Goal: Transaction & Acquisition: Purchase product/service

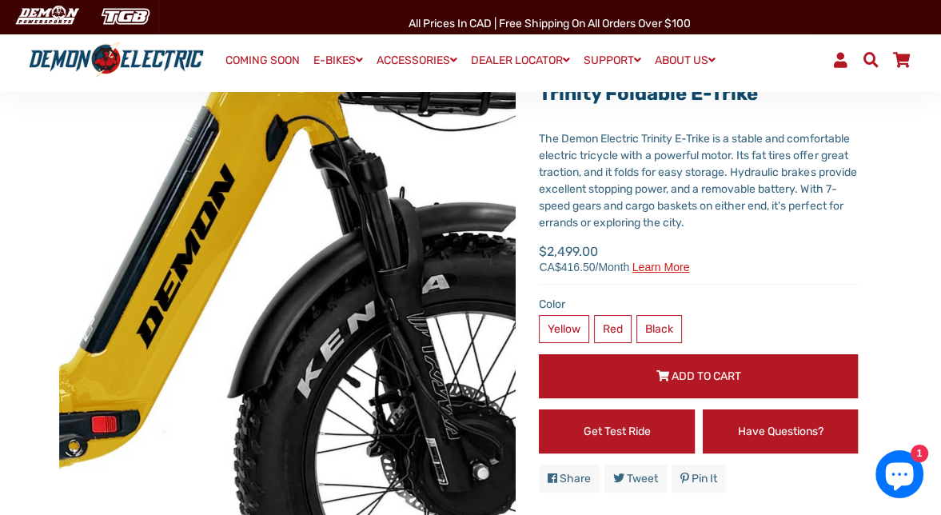
scroll to position [80, 0]
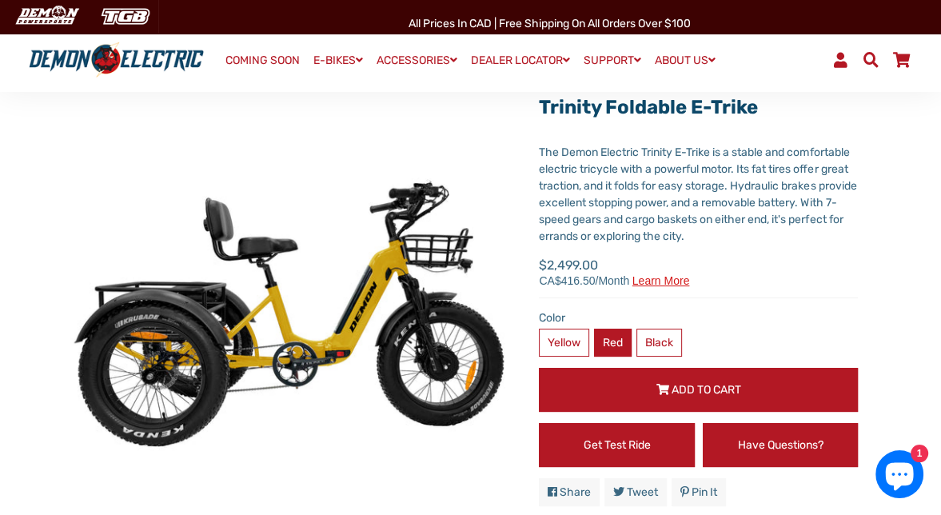
click at [617, 342] on label "Red" at bounding box center [613, 343] width 38 height 28
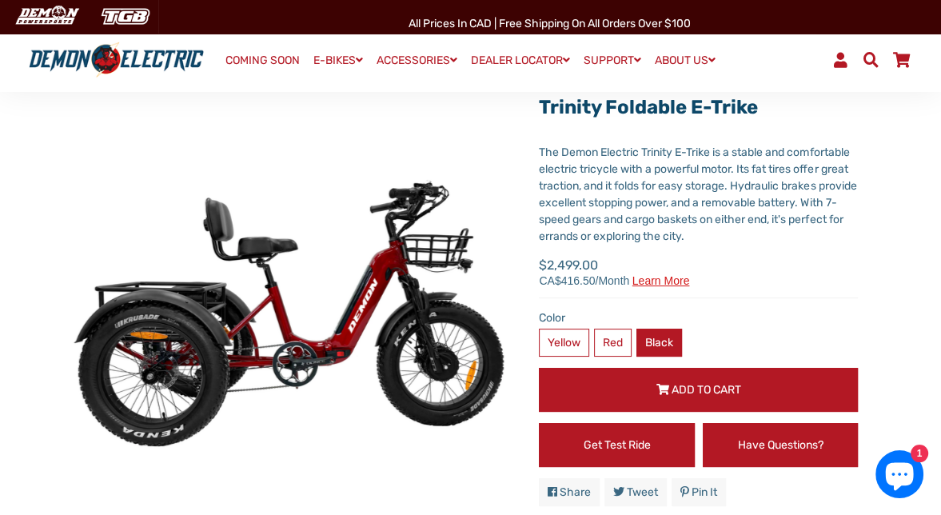
click at [656, 339] on label "Black" at bounding box center [660, 343] width 46 height 28
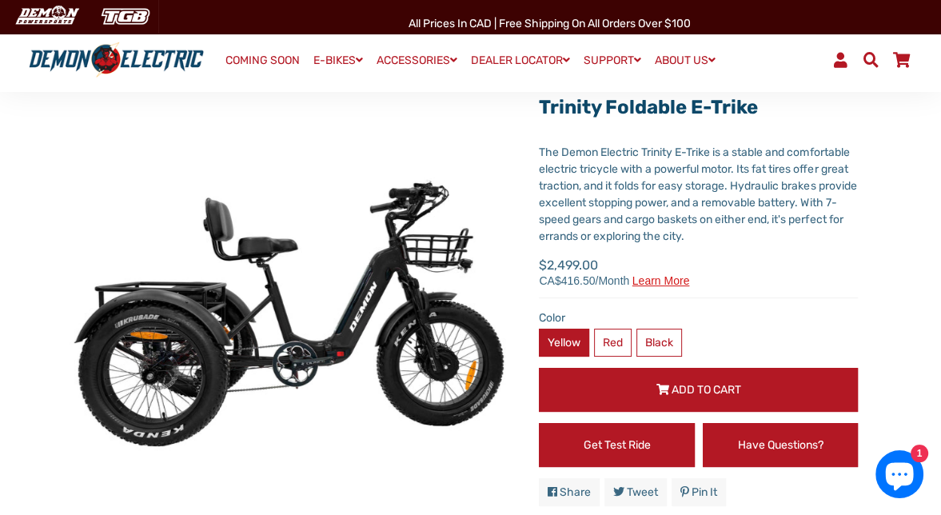
click at [572, 338] on label "Yellow" at bounding box center [564, 343] width 50 height 28
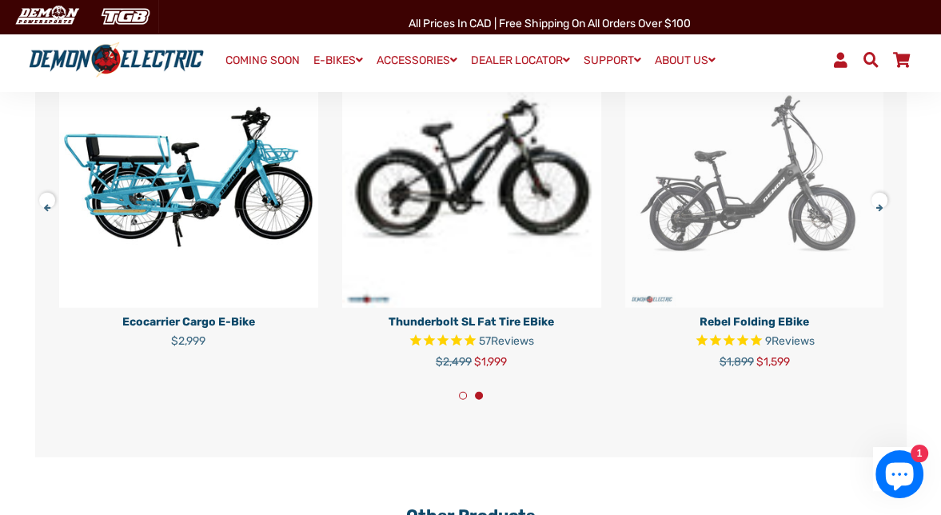
scroll to position [3035, 0]
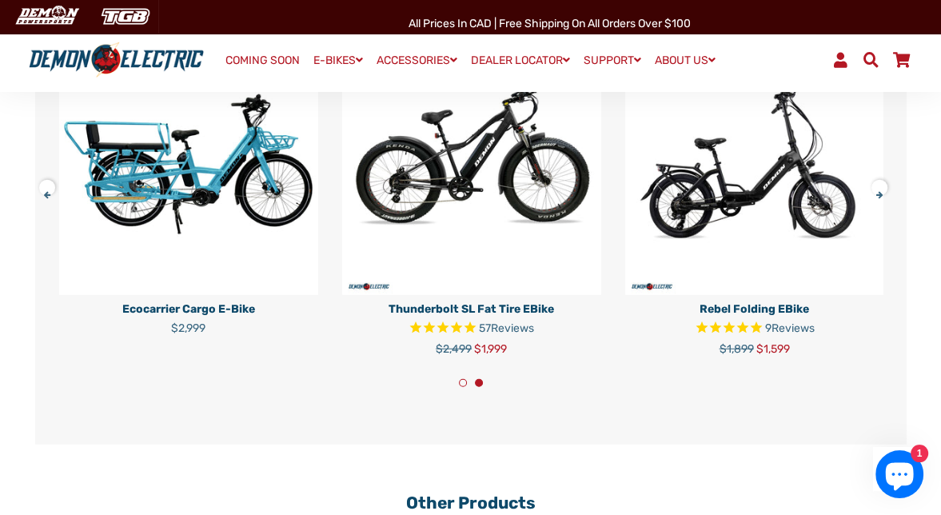
click at [877, 195] on button at bounding box center [885, 185] width 28 height 28
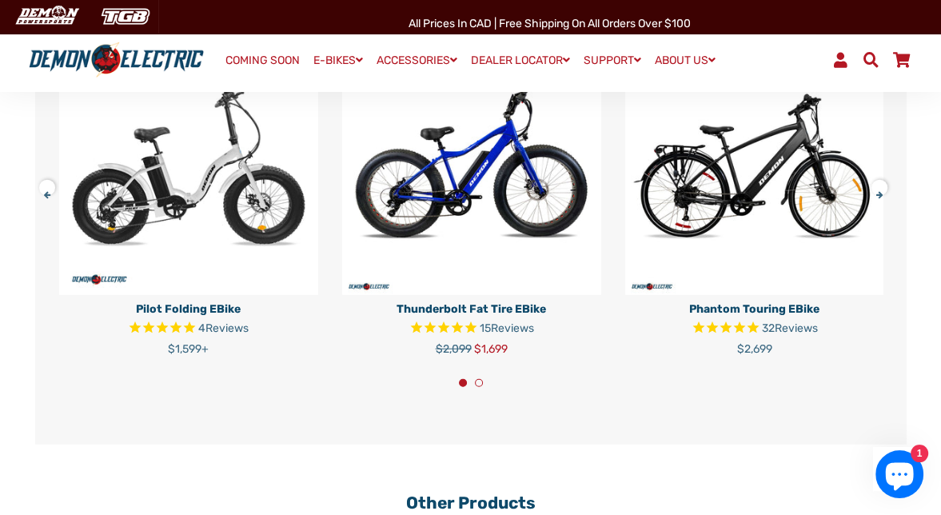
click at [877, 195] on button at bounding box center [885, 185] width 28 height 28
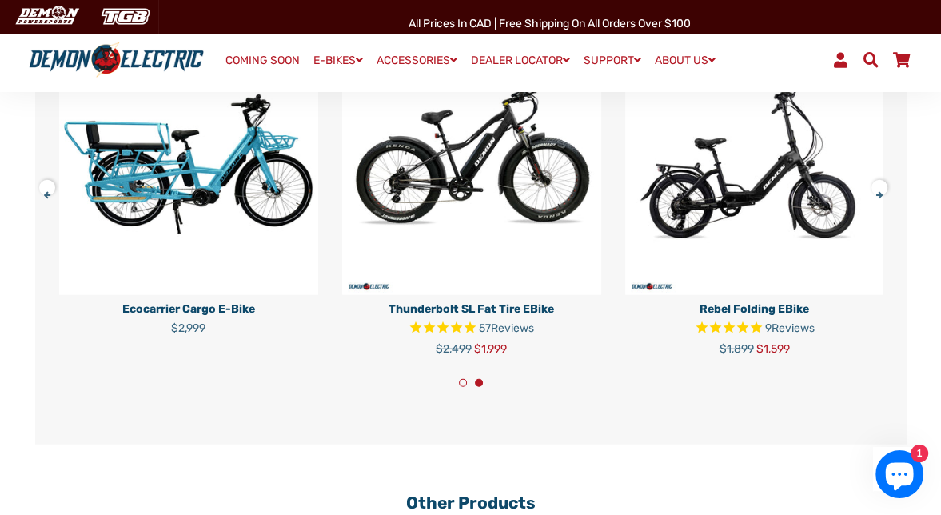
click at [877, 195] on button at bounding box center [885, 185] width 28 height 28
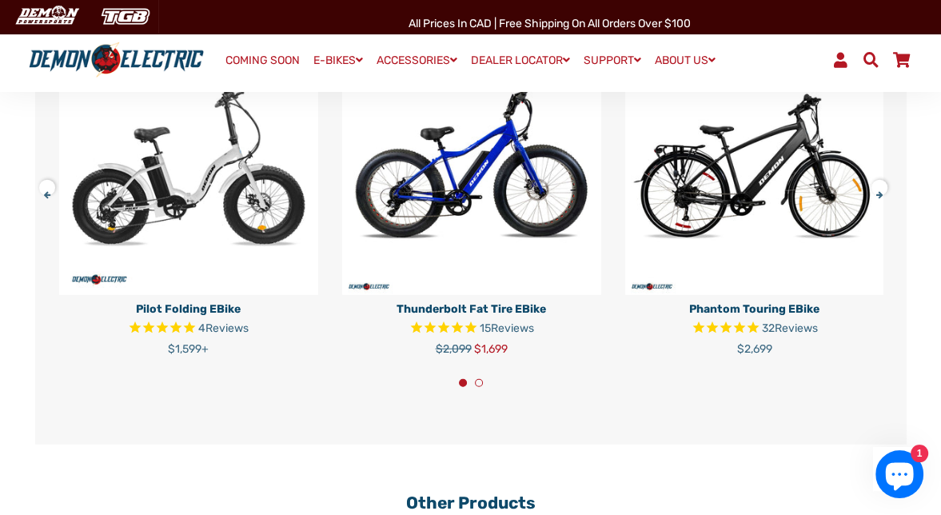
click at [877, 195] on button at bounding box center [885, 185] width 28 height 28
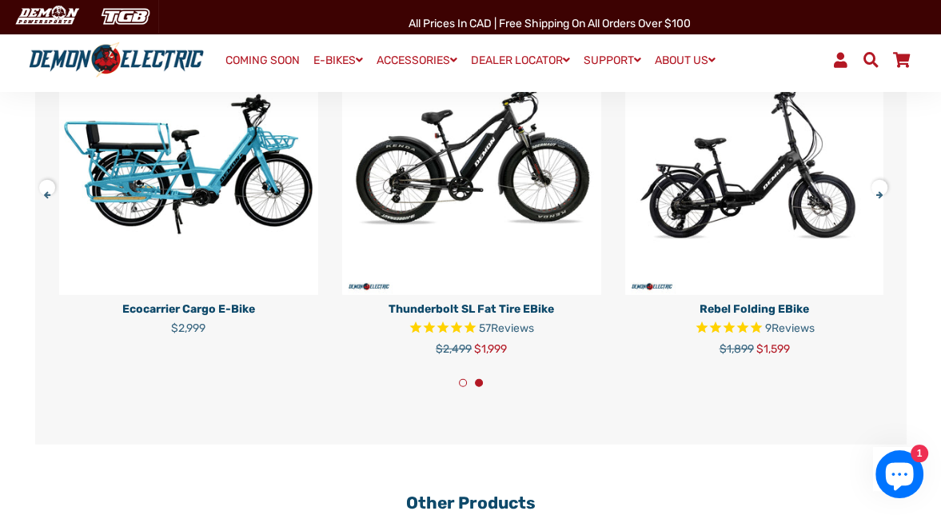
click at [877, 195] on button at bounding box center [885, 185] width 28 height 28
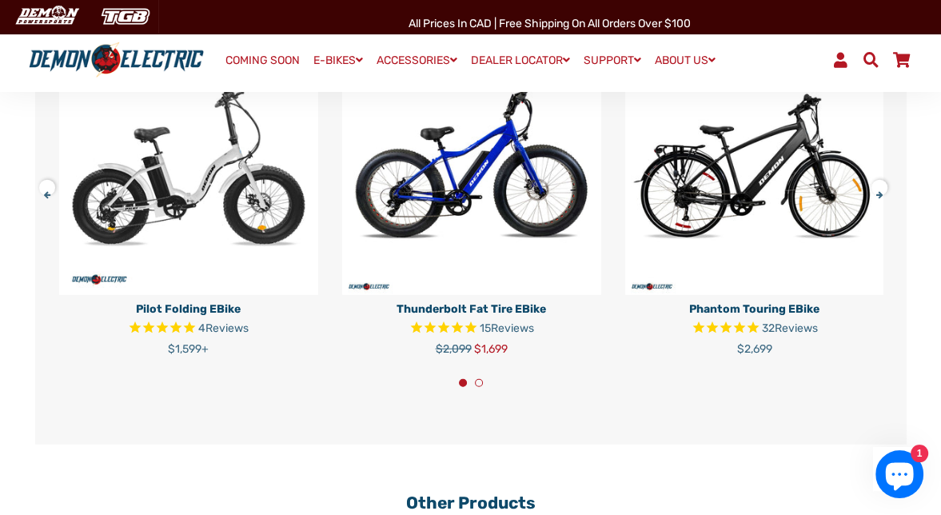
click at [877, 195] on button at bounding box center [885, 185] width 28 height 28
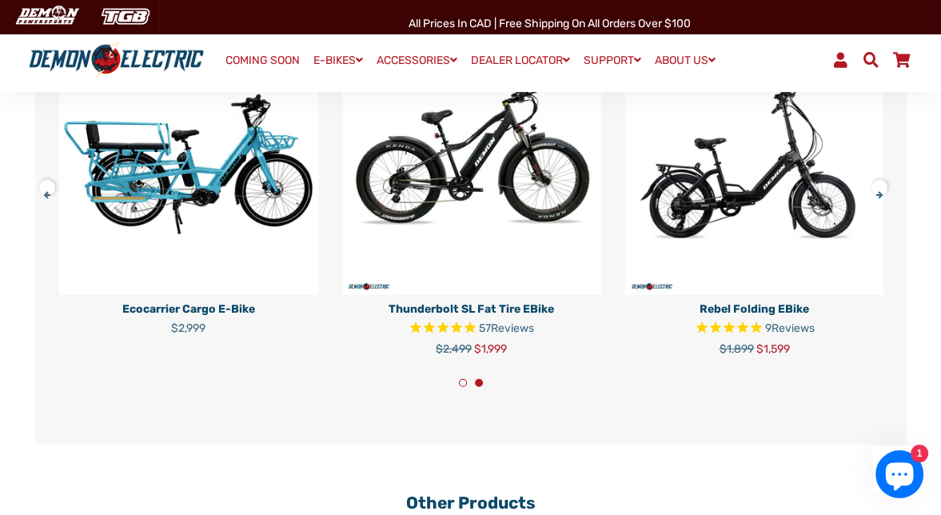
click at [877, 195] on button at bounding box center [885, 185] width 28 height 28
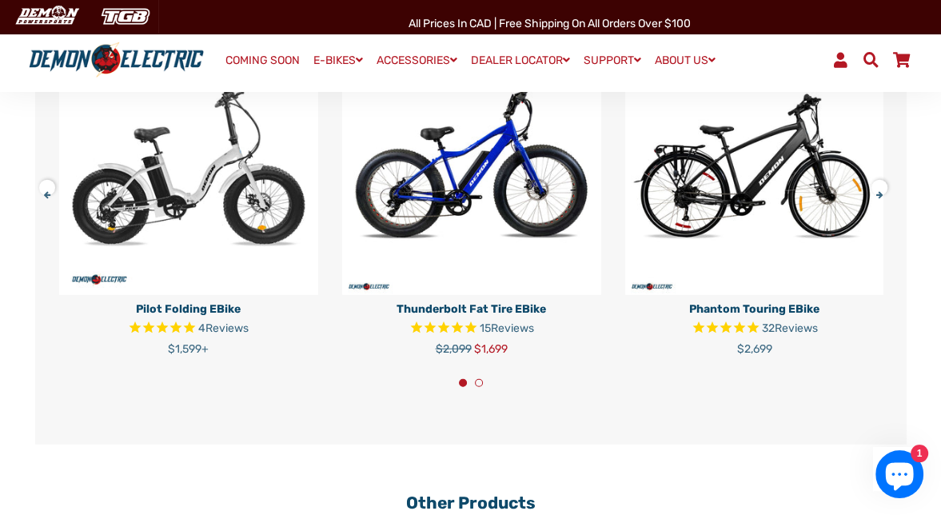
click at [877, 195] on button at bounding box center [885, 185] width 28 height 28
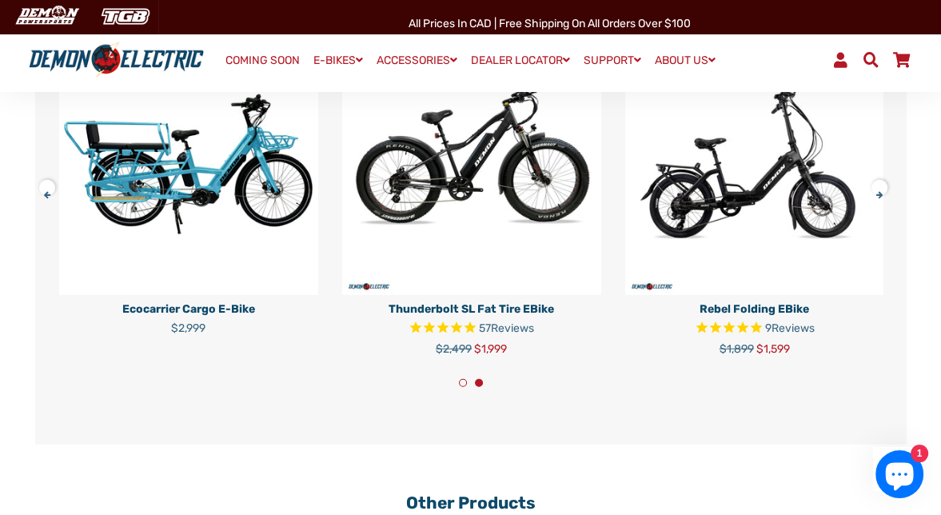
click at [877, 195] on button at bounding box center [885, 185] width 28 height 28
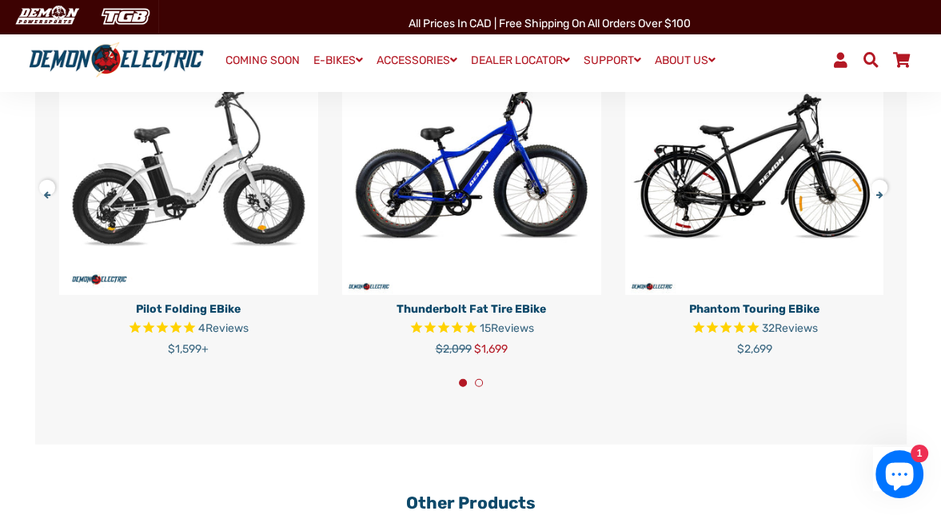
click at [877, 195] on button at bounding box center [885, 185] width 28 height 28
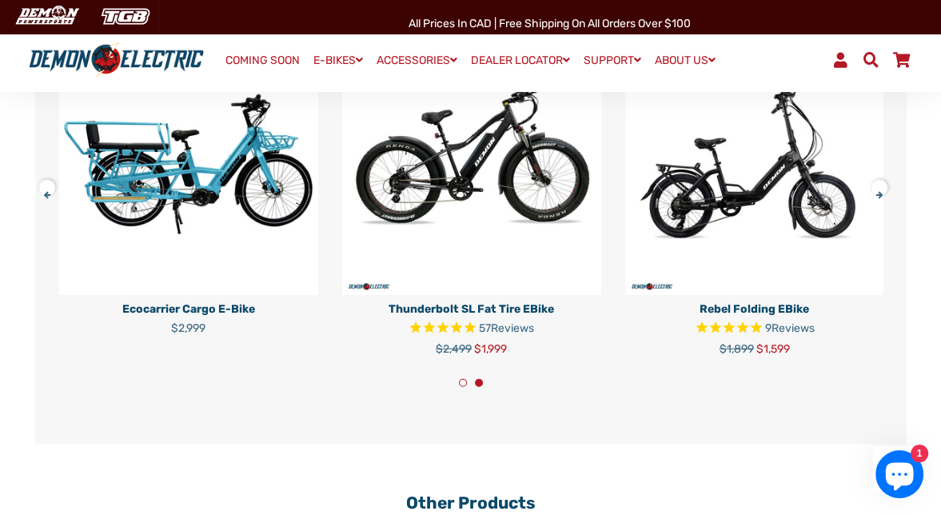
click at [877, 195] on button at bounding box center [885, 185] width 28 height 28
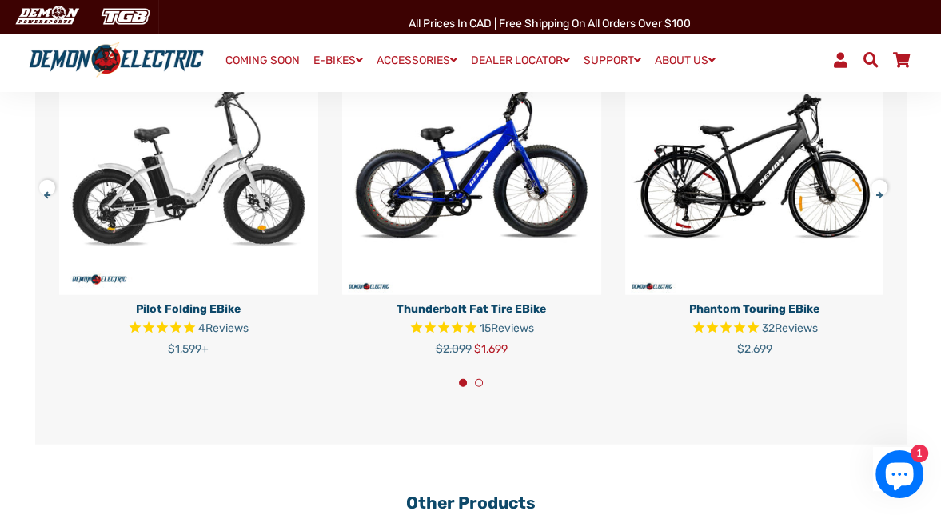
click at [877, 195] on button at bounding box center [885, 185] width 28 height 28
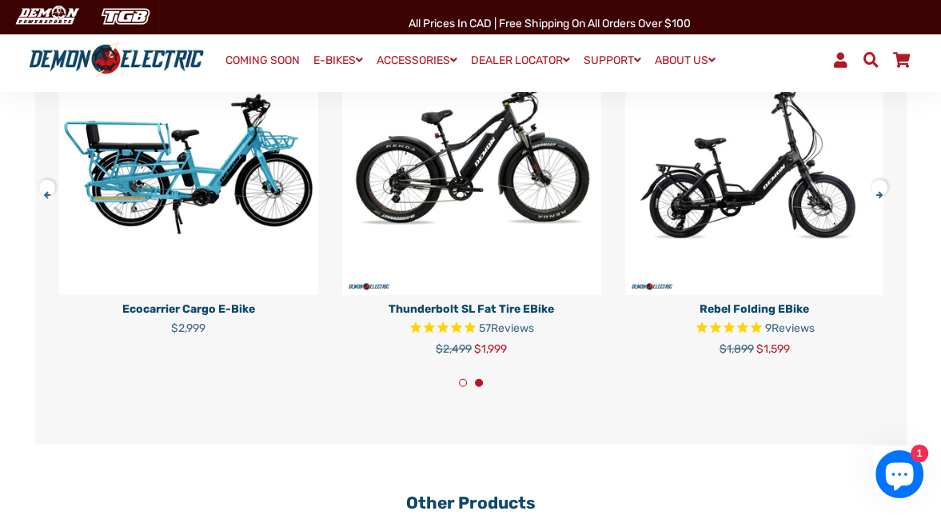
click at [877, 195] on button at bounding box center [885, 185] width 28 height 28
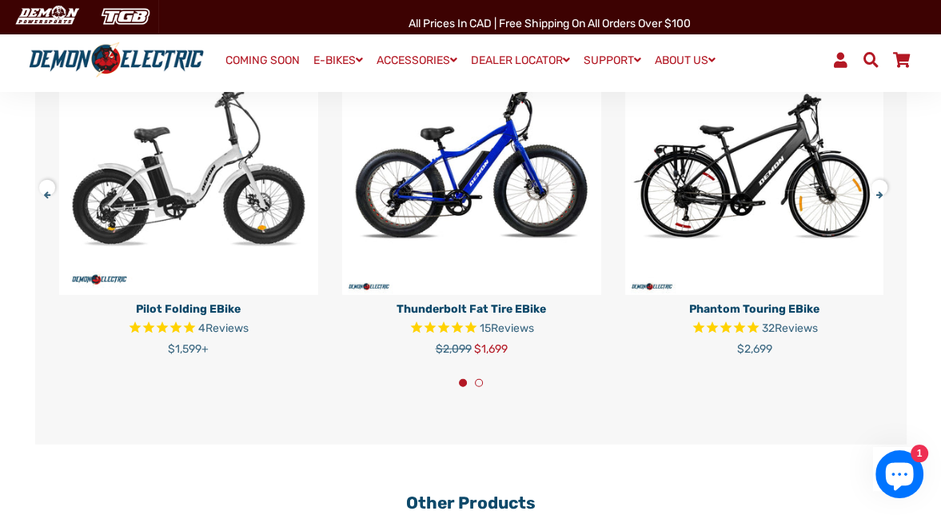
click at [877, 195] on button at bounding box center [885, 185] width 28 height 28
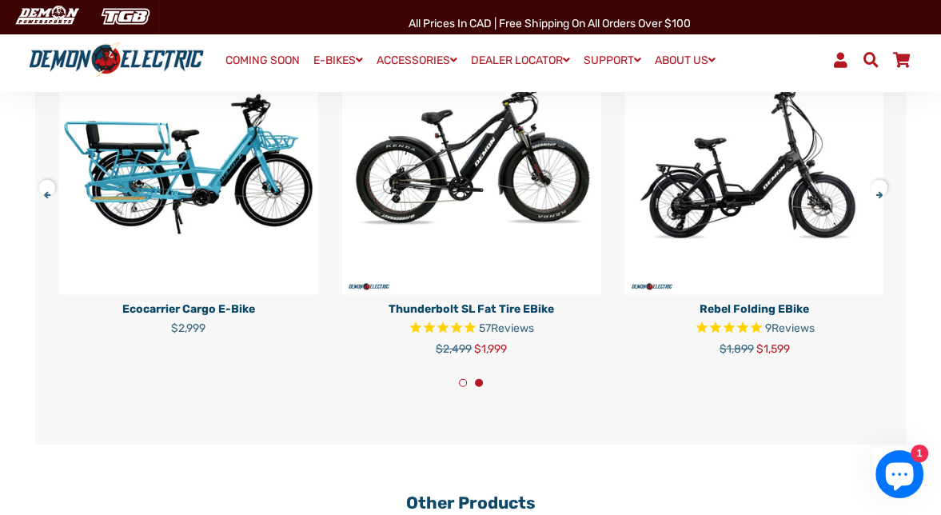
click at [877, 195] on button at bounding box center [885, 185] width 28 height 28
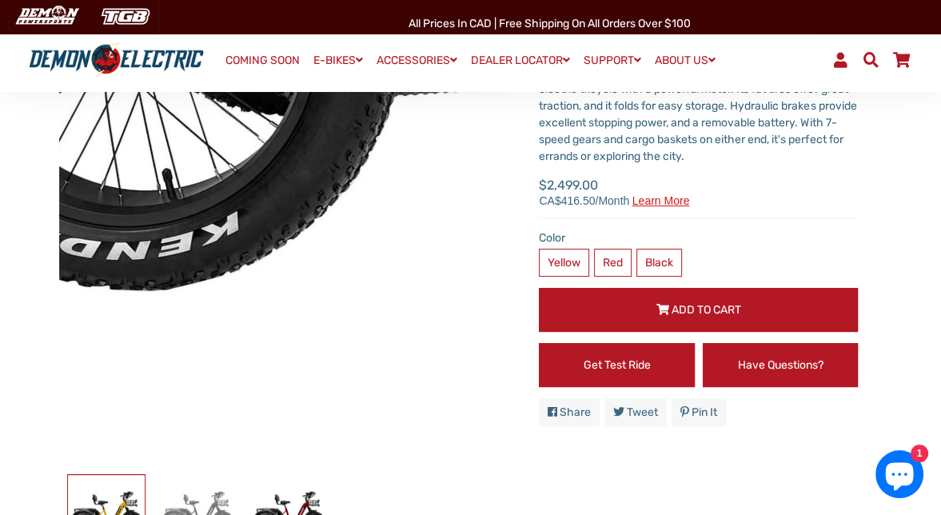
scroll to position [0, 0]
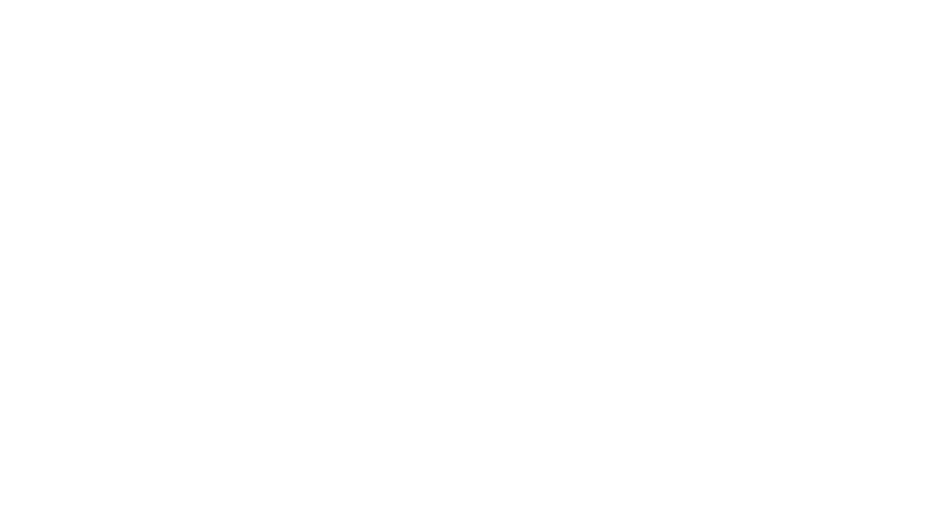
scroll to position [80, 0]
